Goal: Information Seeking & Learning: Learn about a topic

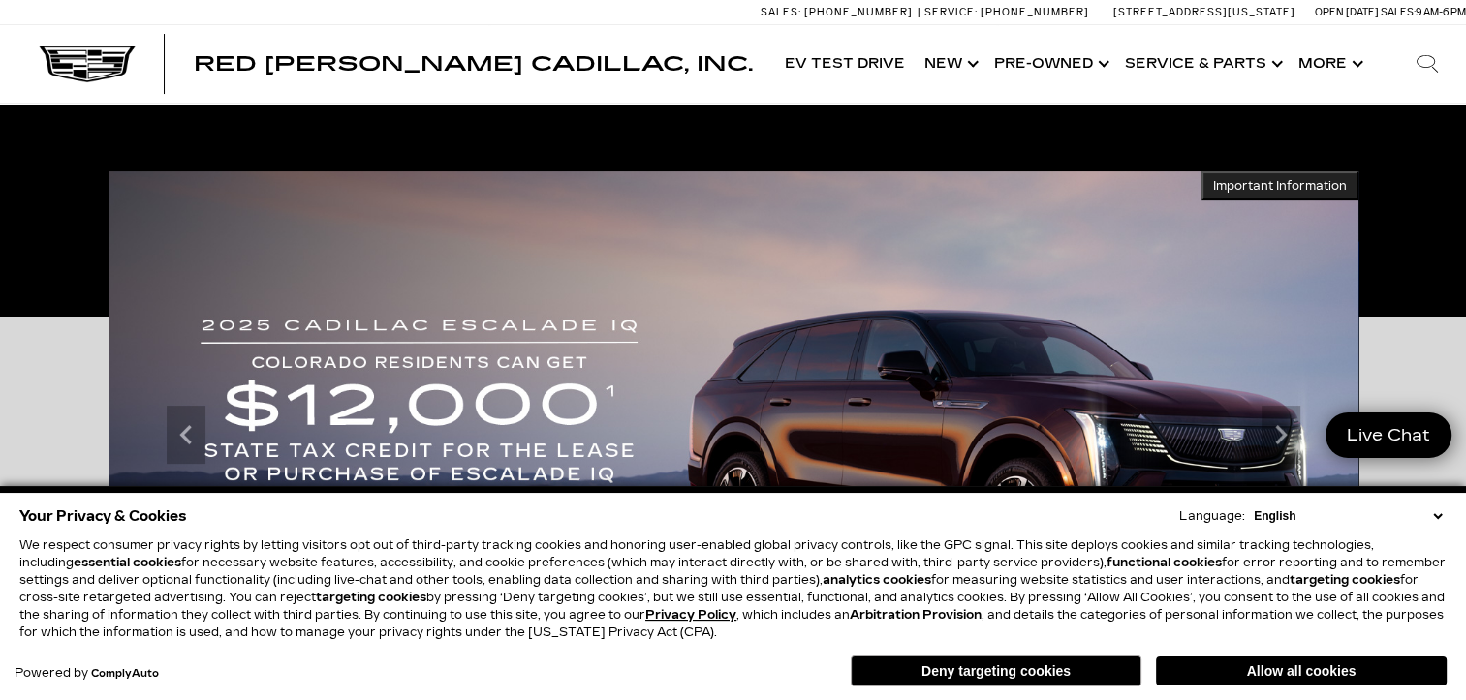
scroll to position [872, 0]
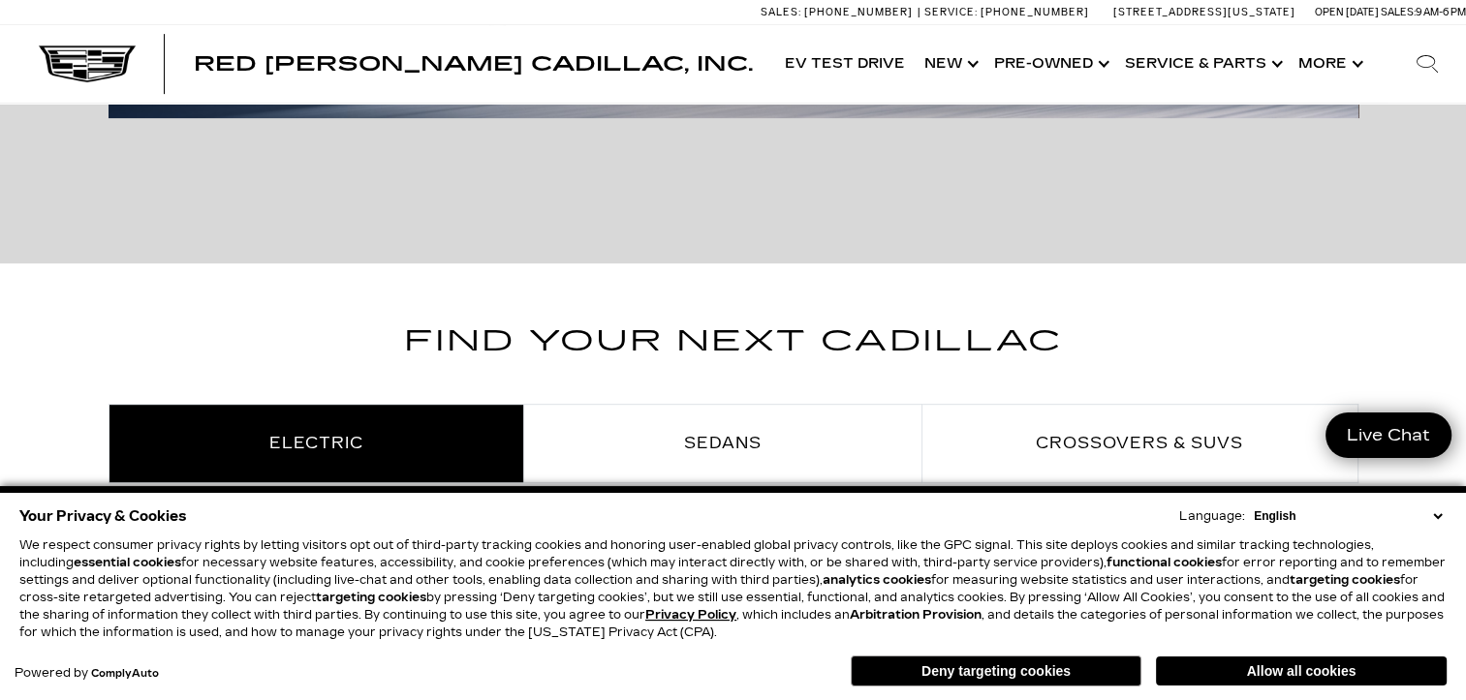
click at [1051, 665] on button "Deny targeting cookies" at bounding box center [996, 671] width 291 height 31
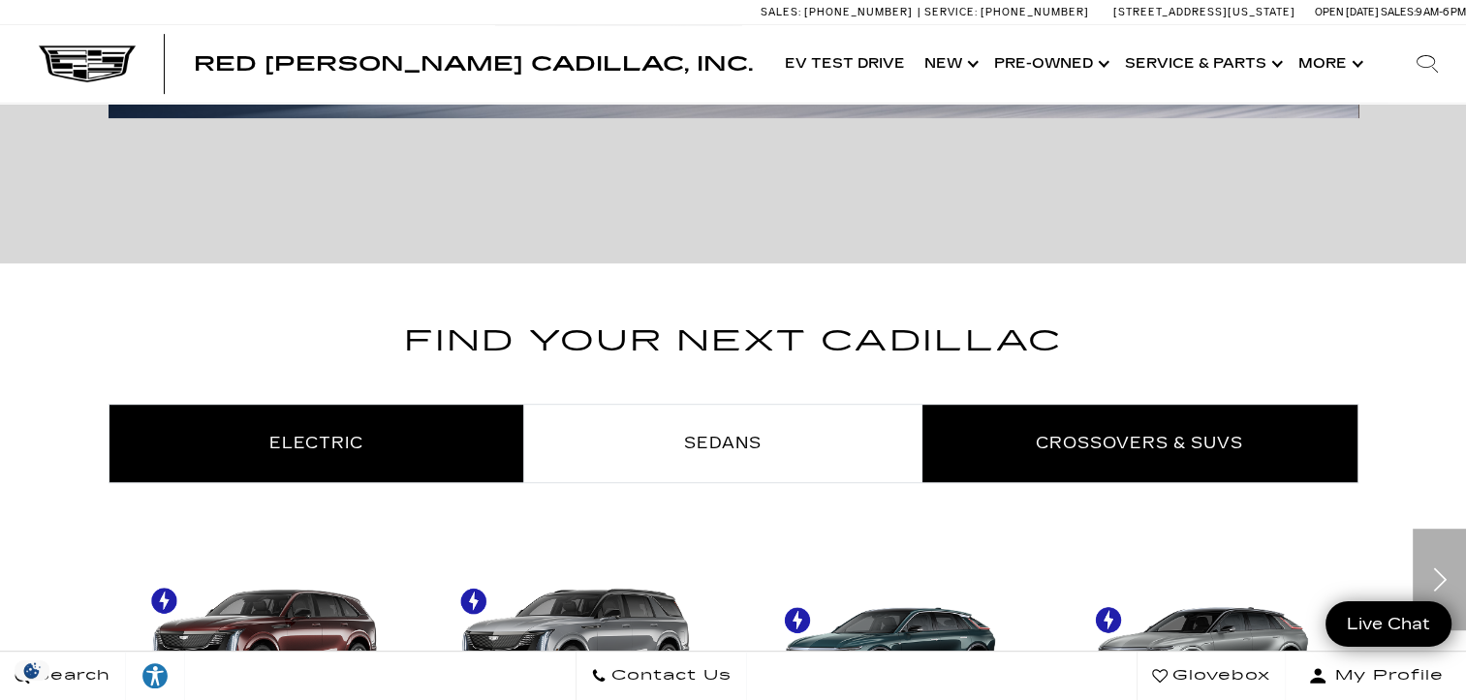
click at [1084, 443] on span "Crossovers & SUVs" at bounding box center [1139, 443] width 207 height 18
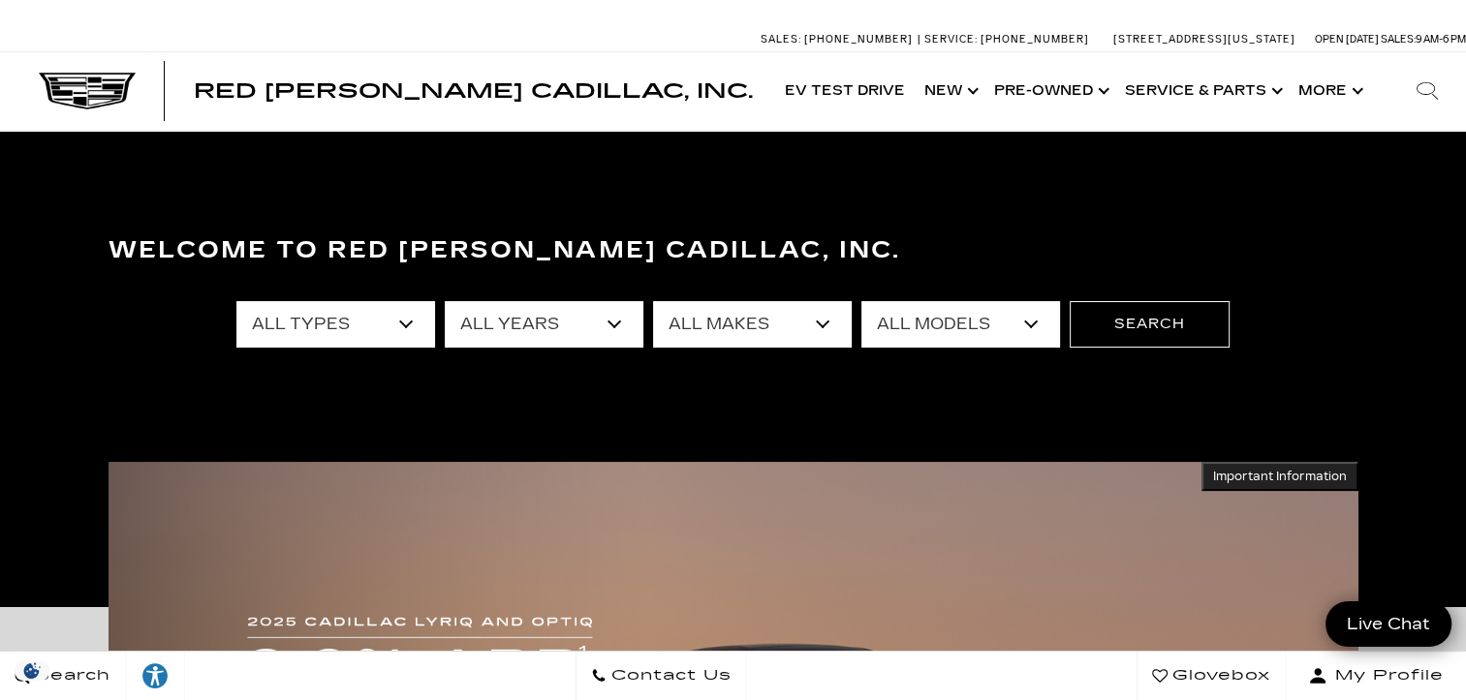
scroll to position [0, 0]
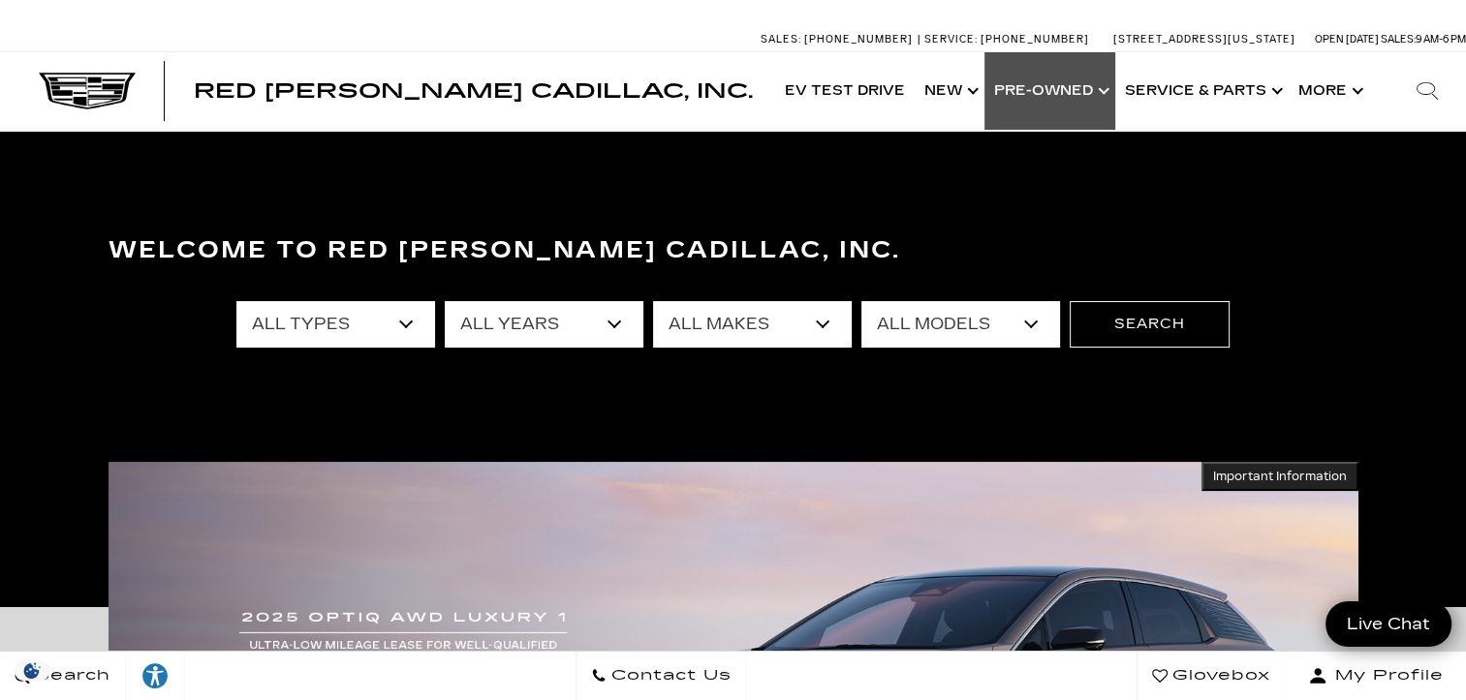
click at [1033, 93] on link "Show Pre-Owned" at bounding box center [1049, 90] width 131 height 77
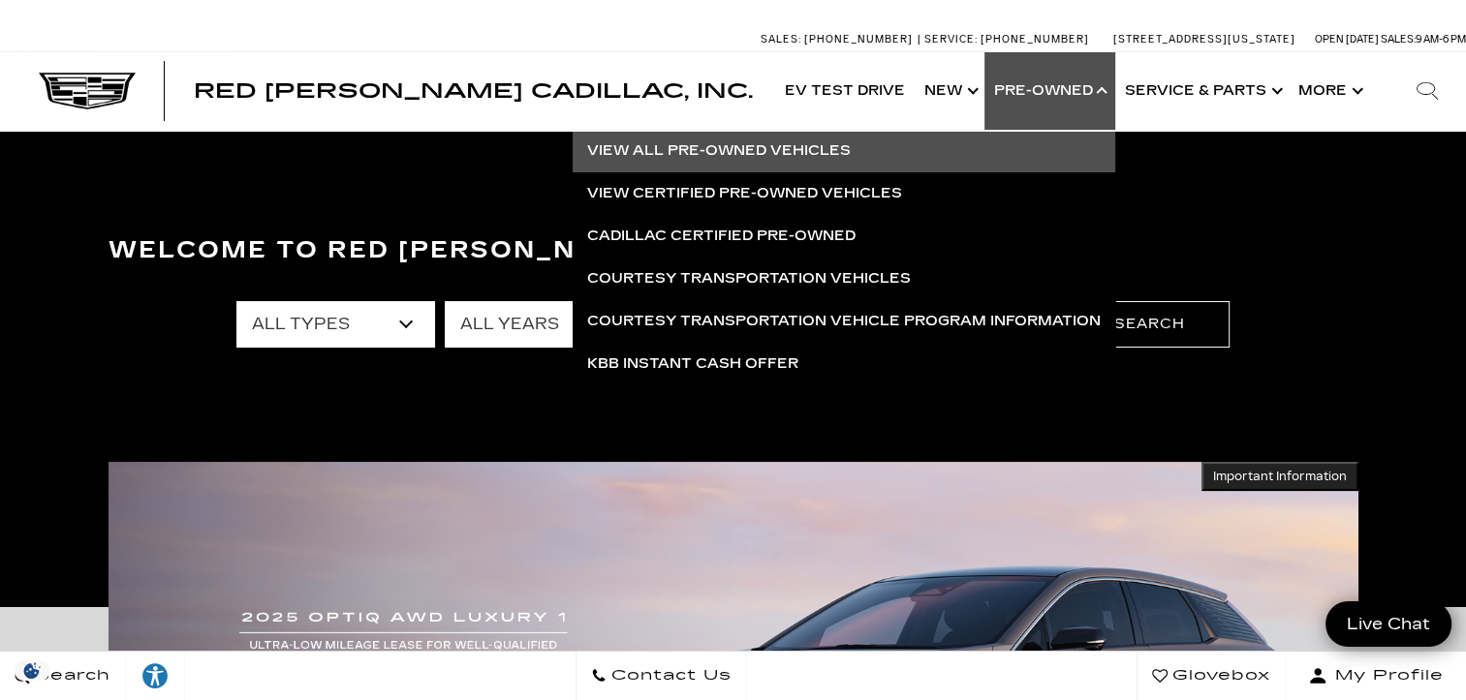
click at [682, 153] on link "View All Pre-Owned Vehicles" at bounding box center [844, 151] width 542 height 43
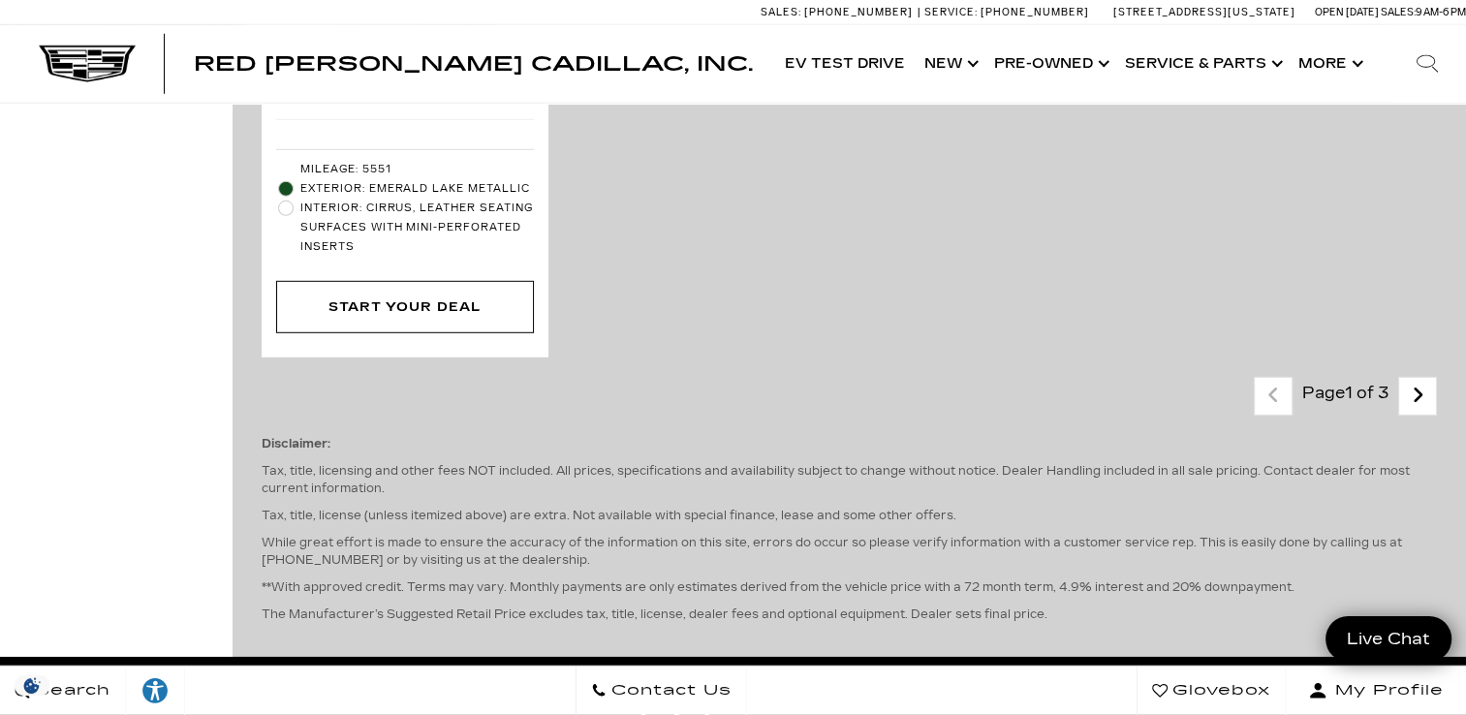
scroll to position [5522, 0]
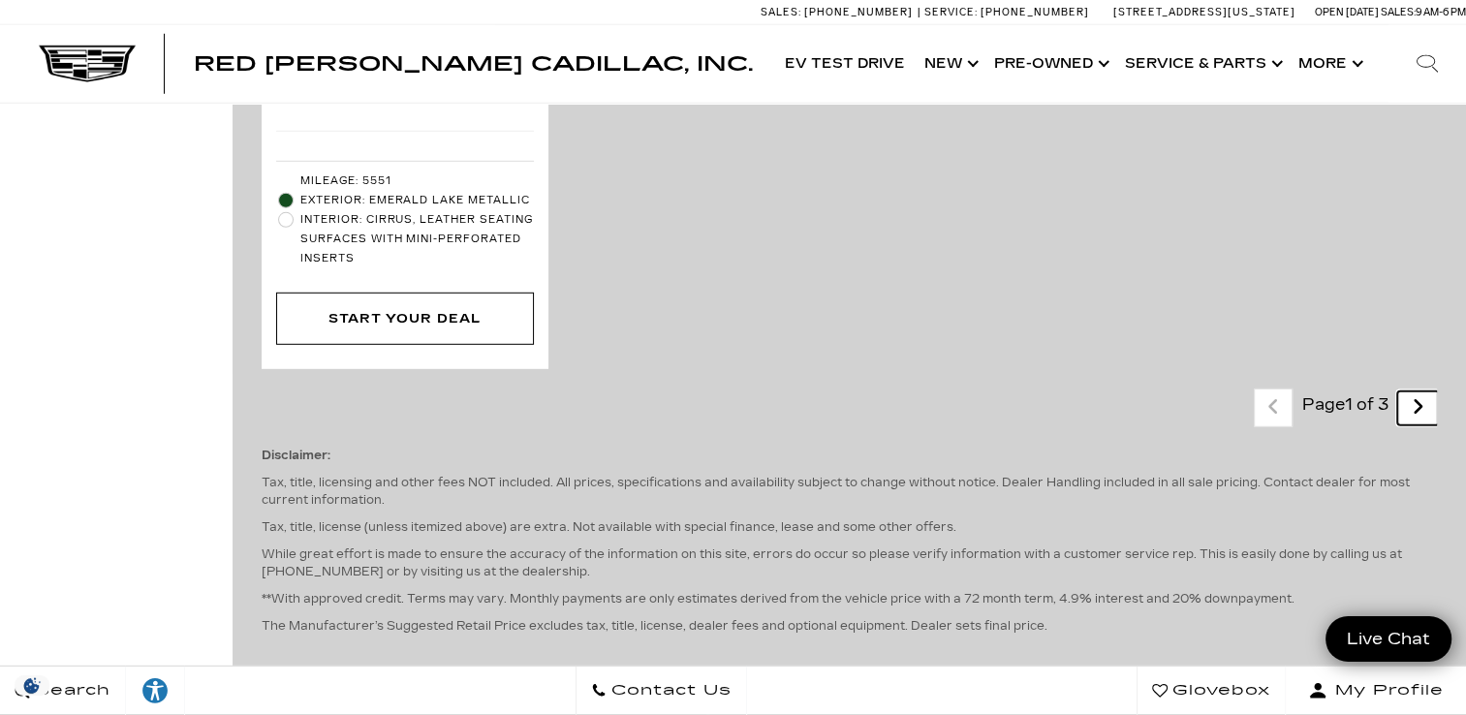
click at [1424, 391] on icon "next page" at bounding box center [1417, 406] width 13 height 31
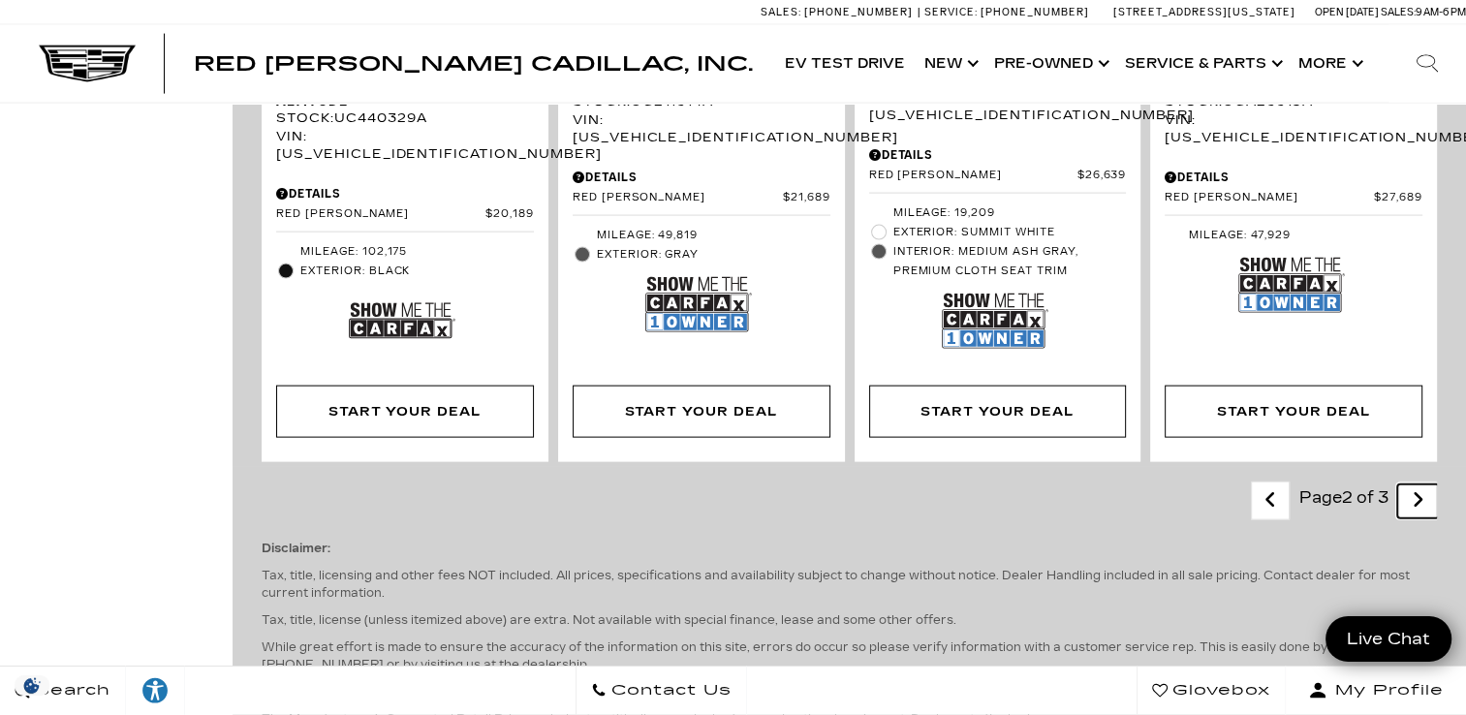
scroll to position [4069, 0]
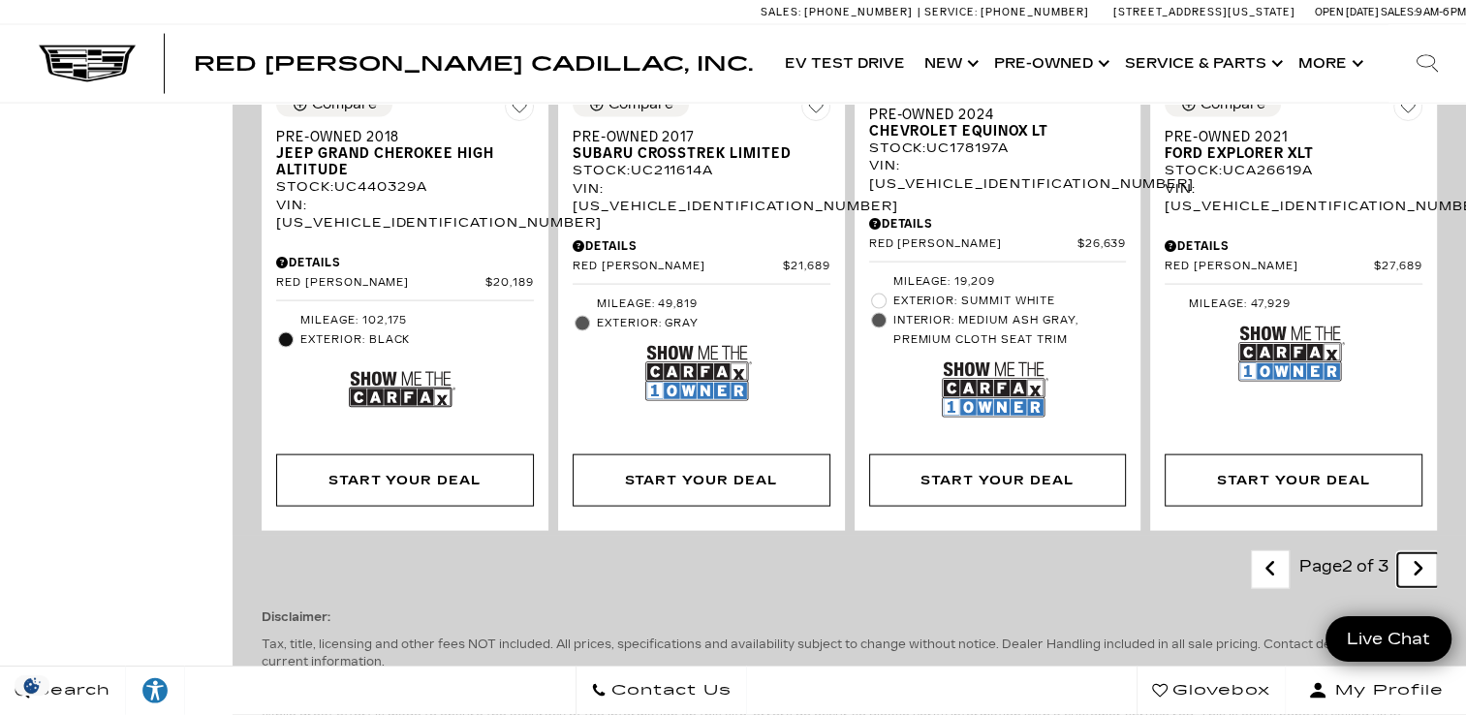
click at [1424, 553] on icon "next page" at bounding box center [1417, 568] width 13 height 31
